Goal: Task Accomplishment & Management: Complete application form

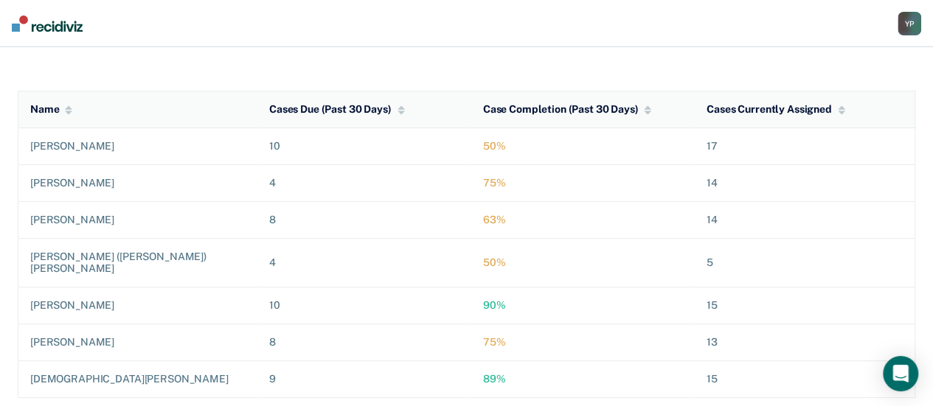
scroll to position [227, 0]
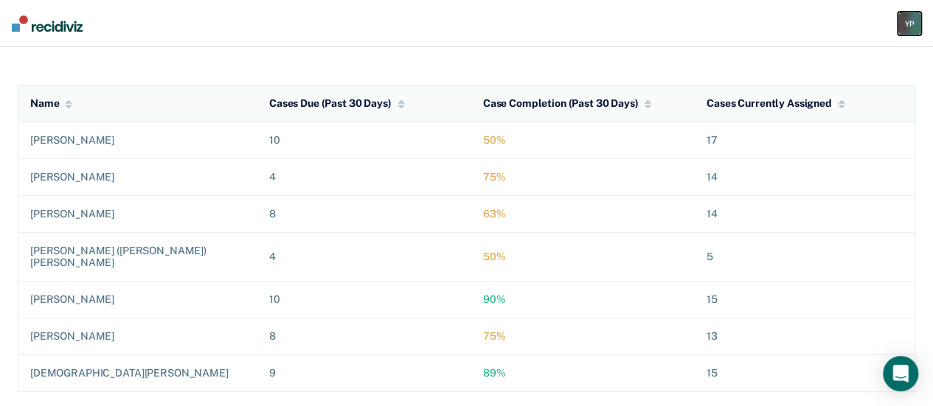
click at [904, 27] on div "Y P" at bounding box center [909, 24] width 24 height 24
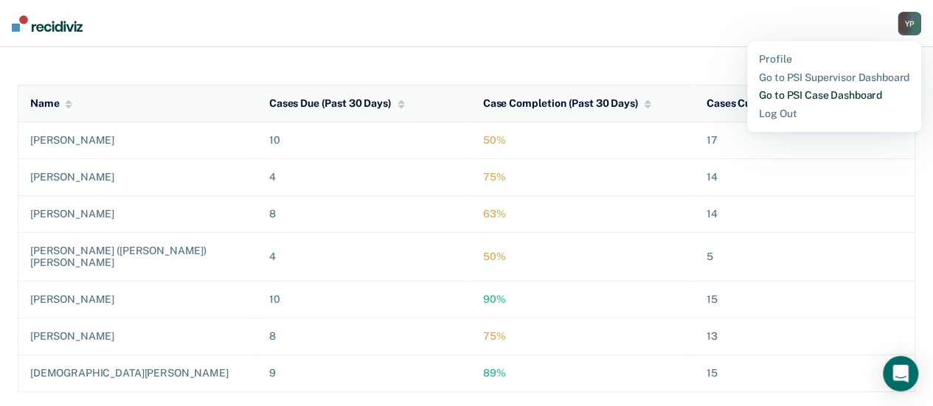
click at [799, 94] on link "Go to PSI Case Dashboard" at bounding box center [834, 95] width 150 height 13
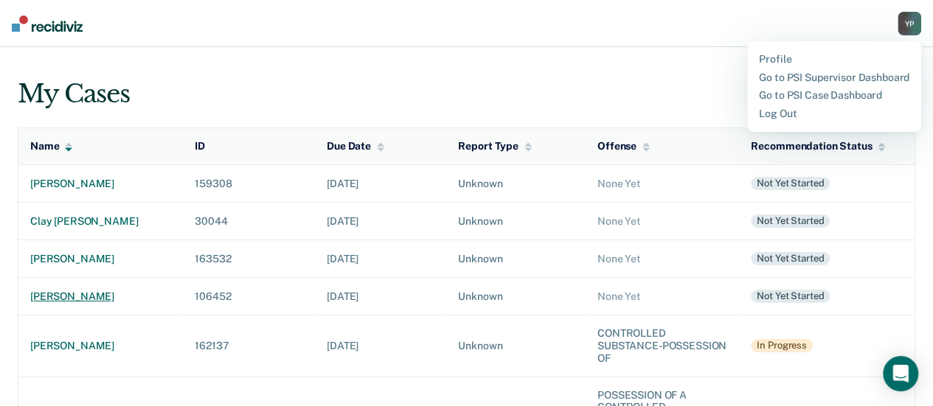
click at [112, 291] on div "[PERSON_NAME]" at bounding box center [100, 297] width 141 height 13
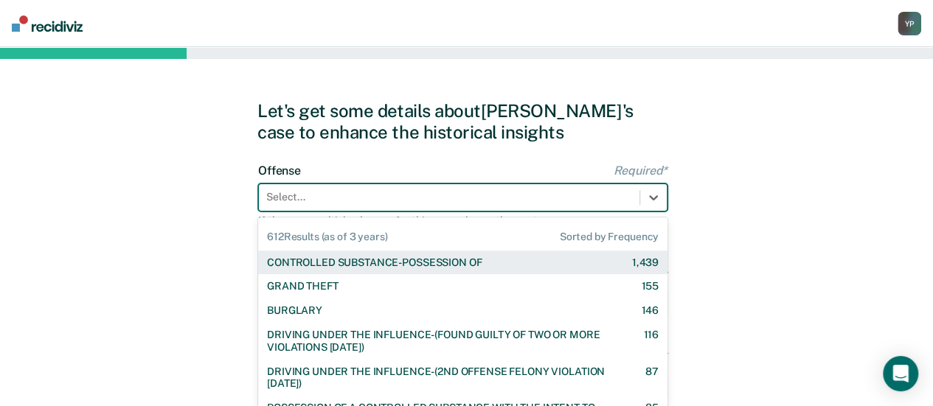
click at [364, 199] on div "612 results available. Use Up and Down to choose options, press Enter to select…" at bounding box center [462, 198] width 409 height 28
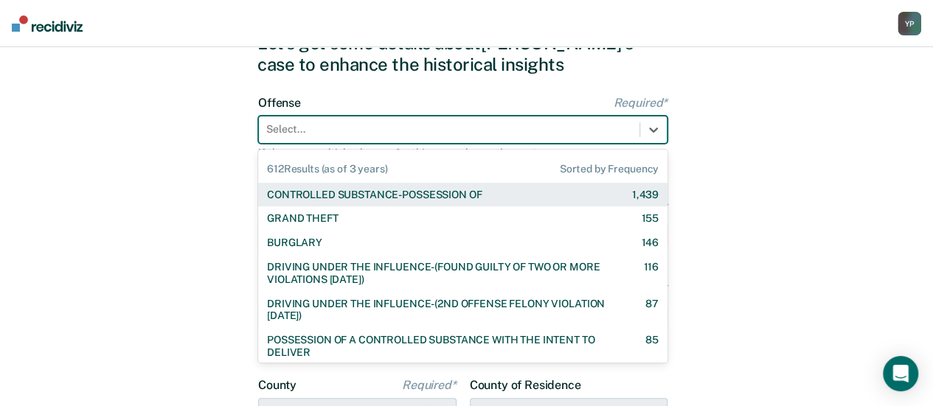
click at [373, 195] on div "CONTROLLED SUBSTANCE-POSSESSION OF" at bounding box center [374, 195] width 215 height 13
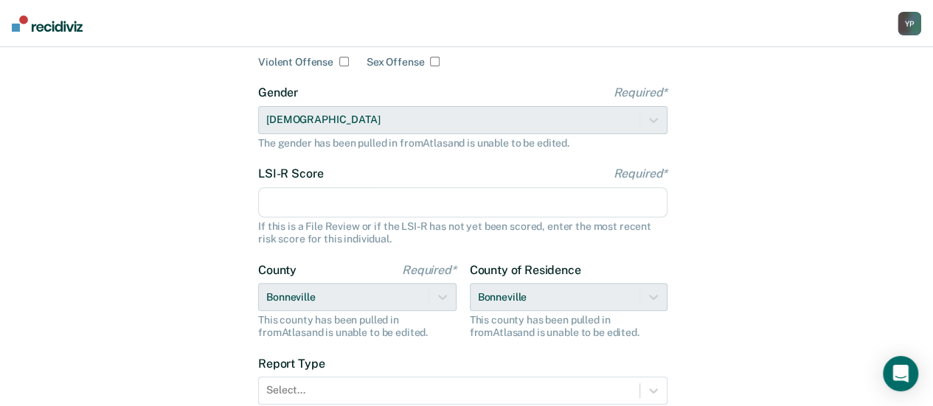
scroll to position [215, 0]
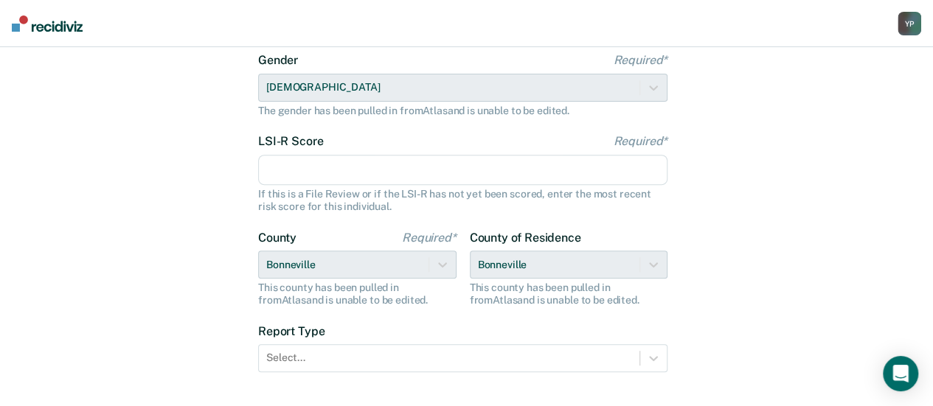
click at [302, 167] on input "LSI-R Score Required*" at bounding box center [462, 170] width 409 height 31
type input "27"
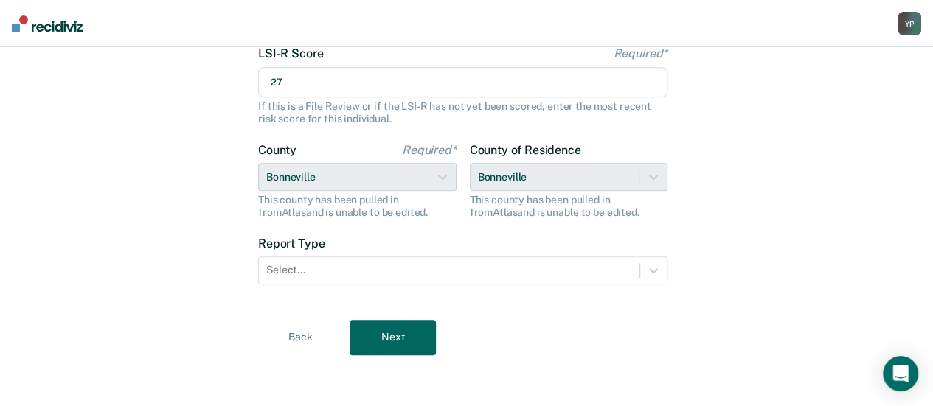
scroll to position [304, 0]
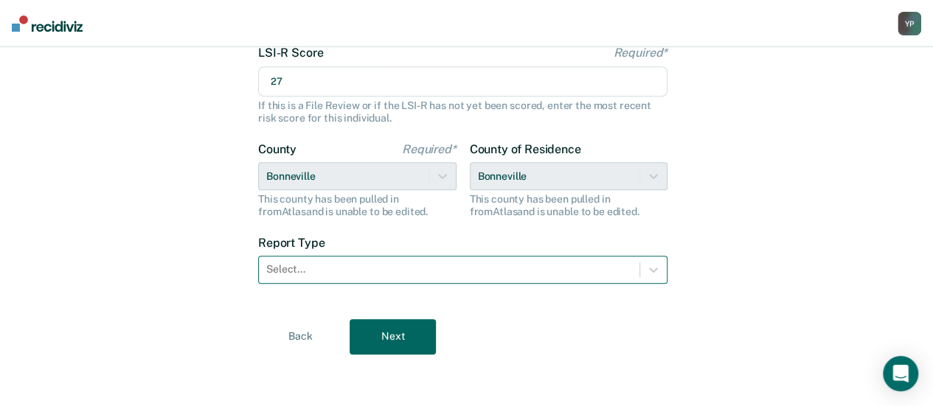
click at [295, 277] on div "Select..." at bounding box center [449, 269] width 381 height 21
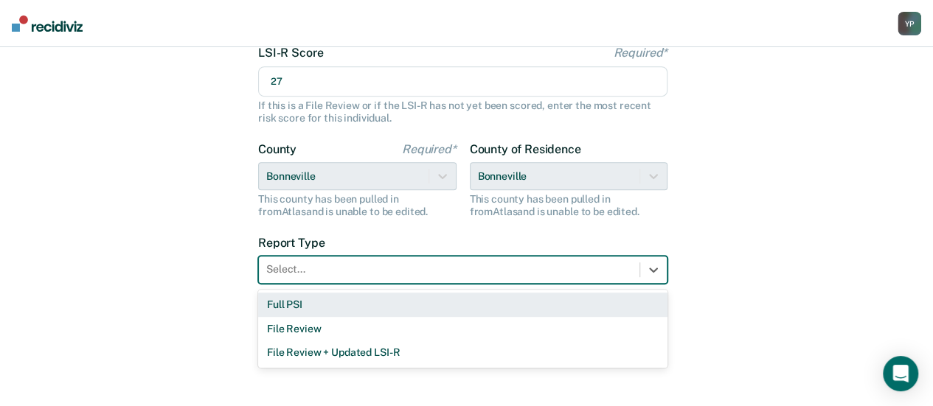
click at [295, 304] on div "Full PSI" at bounding box center [462, 305] width 409 height 24
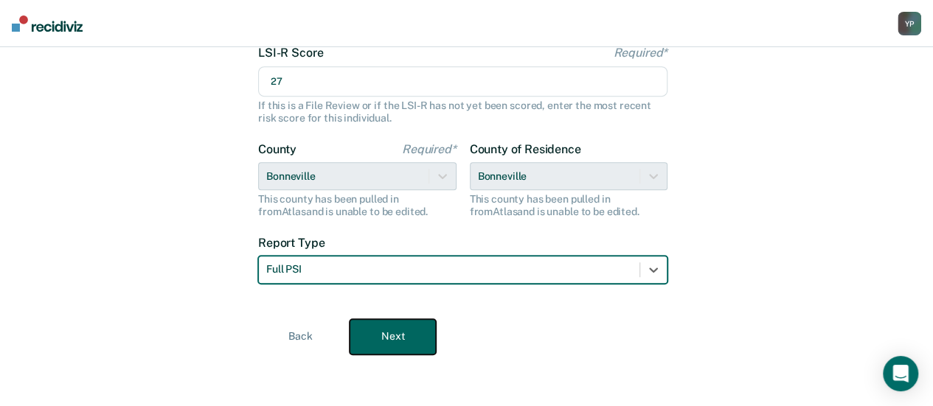
click at [400, 336] on button "Next" at bounding box center [393, 336] width 86 height 35
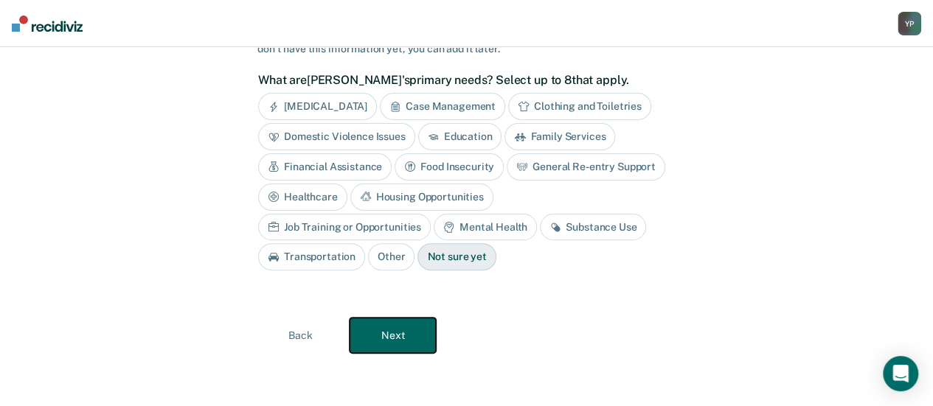
scroll to position [118, 0]
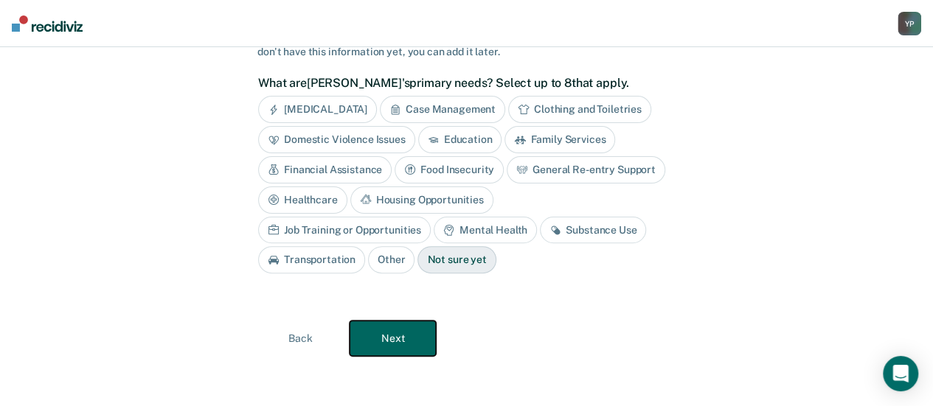
click at [395, 333] on button "Next" at bounding box center [393, 338] width 86 height 35
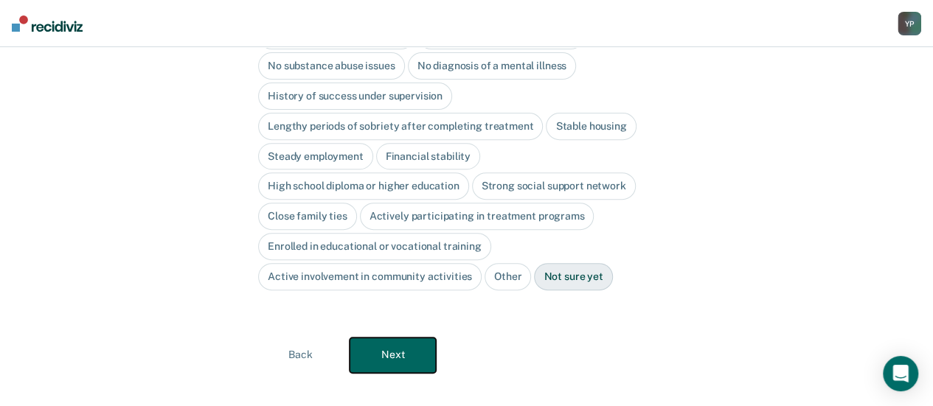
click at [395, 338] on button "Next" at bounding box center [393, 355] width 86 height 35
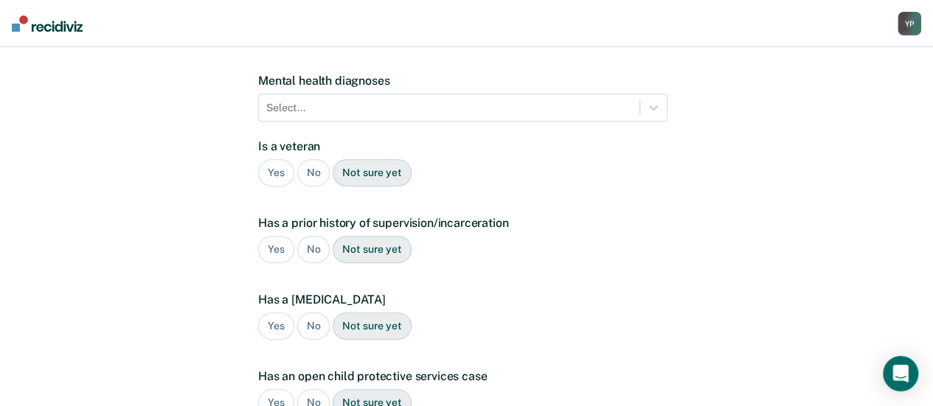
scroll to position [416, 0]
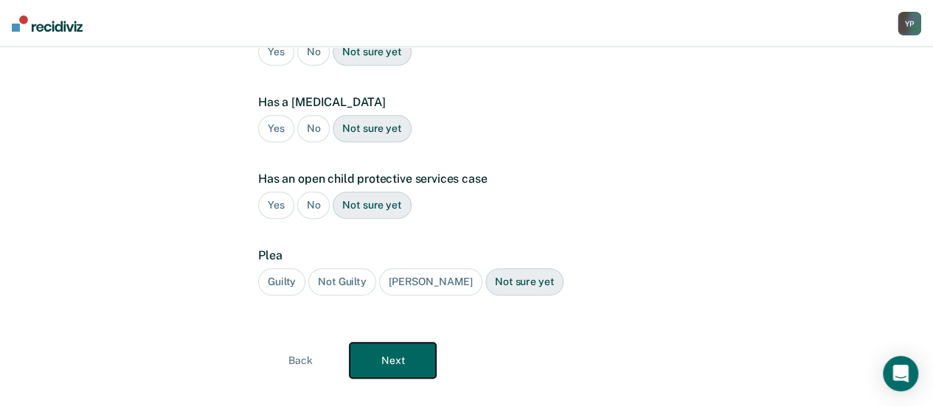
click at [395, 343] on button "Next" at bounding box center [393, 360] width 86 height 35
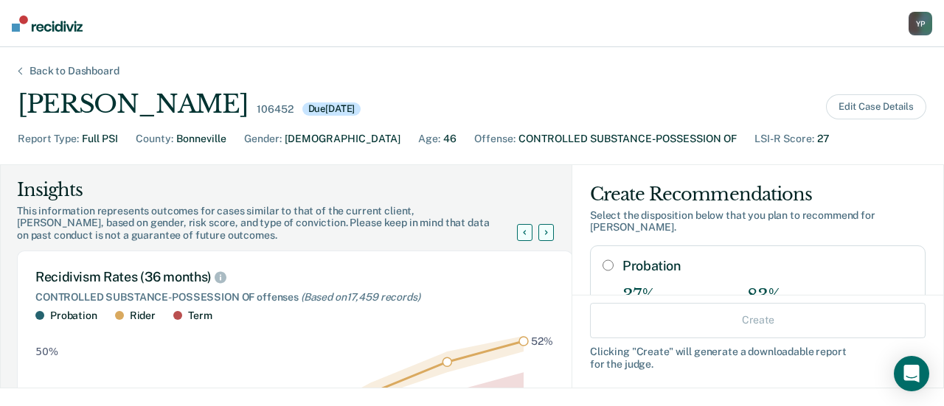
click at [639, 269] on div "Probation 37% Recidivism Rate 83% Of Previous Sentences" at bounding box center [767, 290] width 291 height 64
radio input "true"
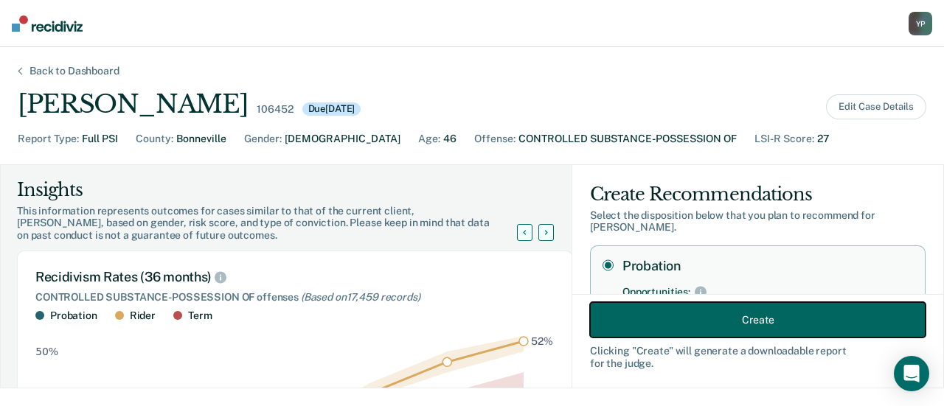
click at [678, 327] on button "Create" at bounding box center [758, 319] width 336 height 35
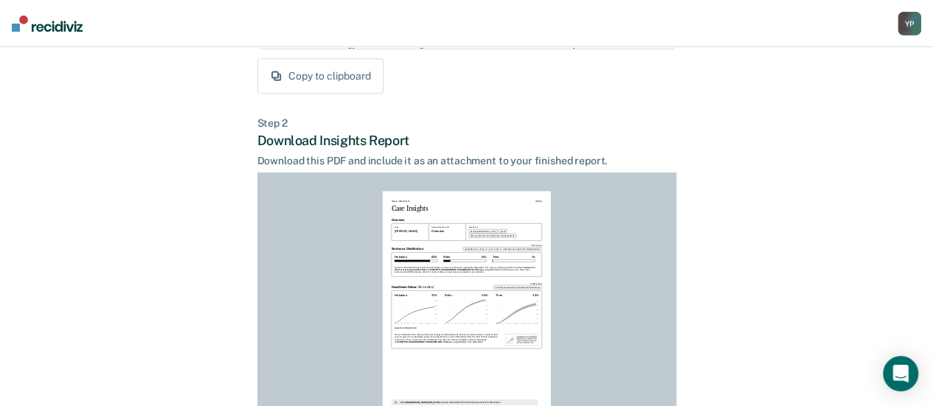
scroll to position [434, 0]
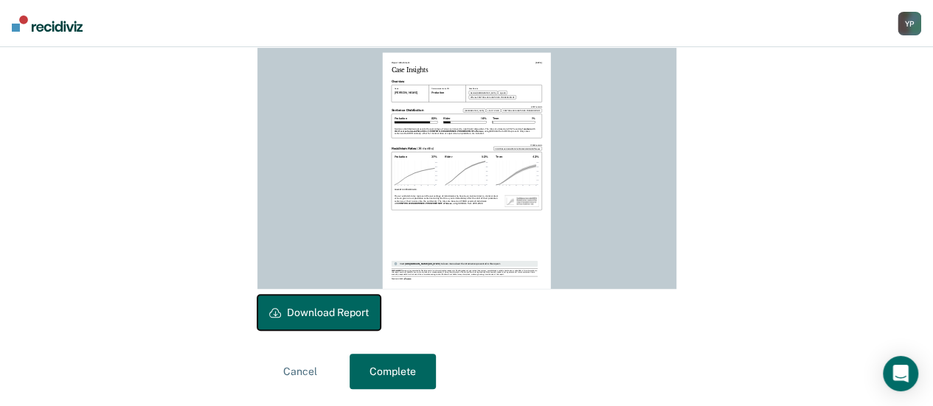
click at [299, 309] on button "Download Report" at bounding box center [318, 312] width 123 height 35
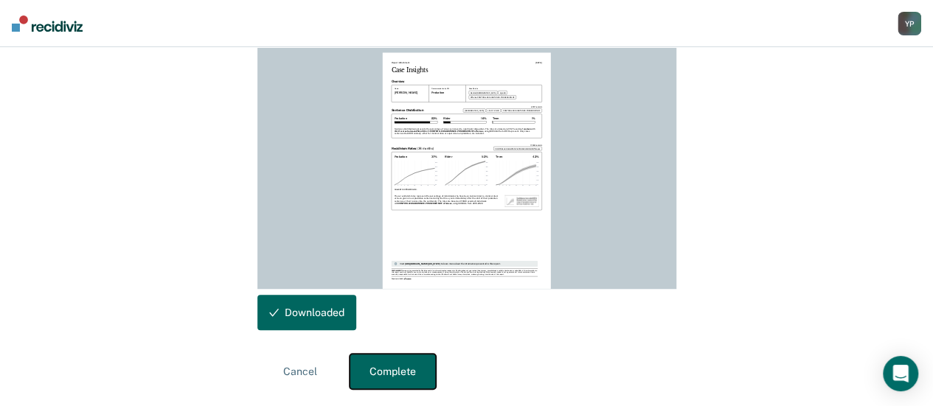
click at [376, 368] on button "Complete" at bounding box center [393, 371] width 86 height 35
